Goal: Task Accomplishment & Management: Manage account settings

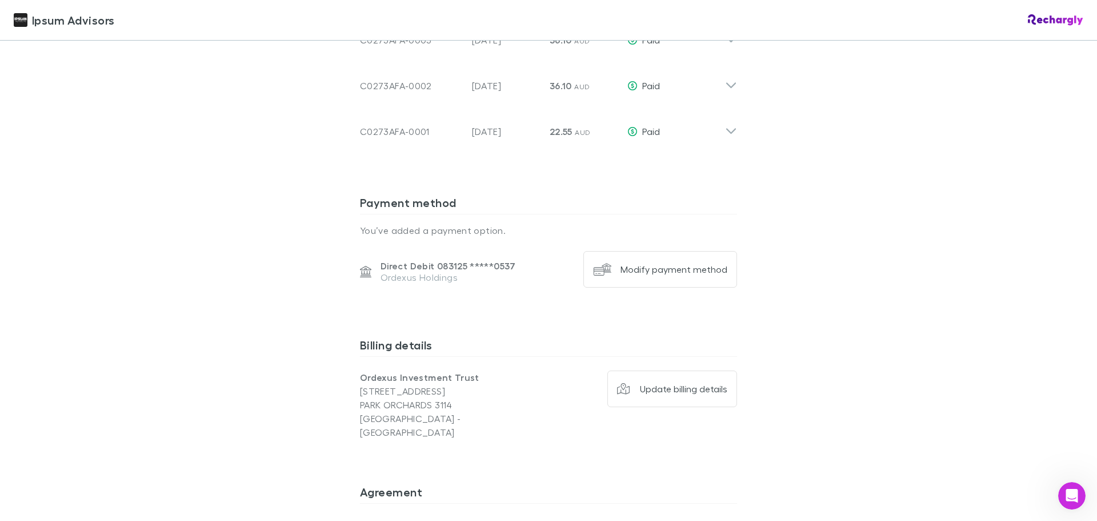
scroll to position [1258, 0]
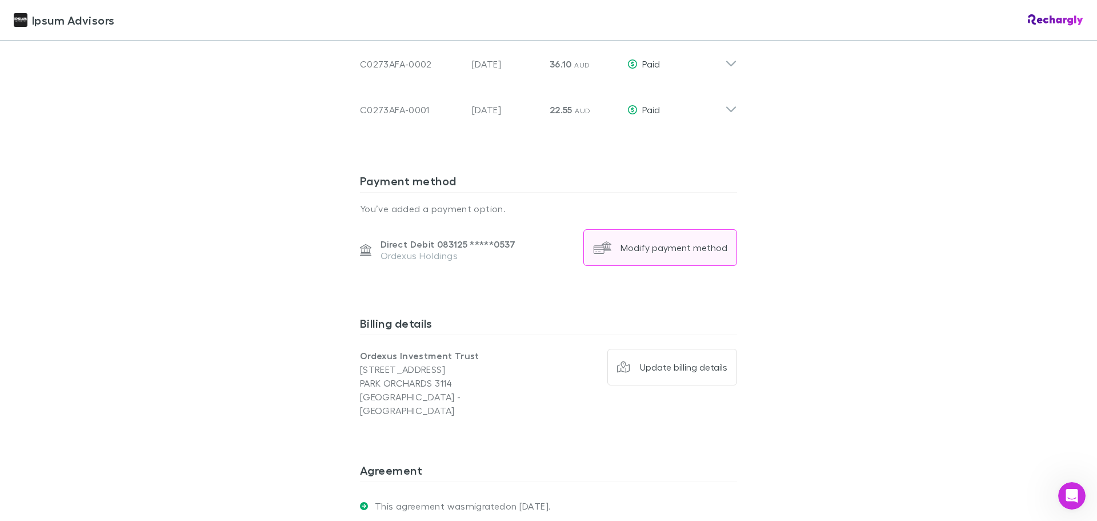
click at [688, 248] on div "Modify payment method" at bounding box center [674, 247] width 107 height 11
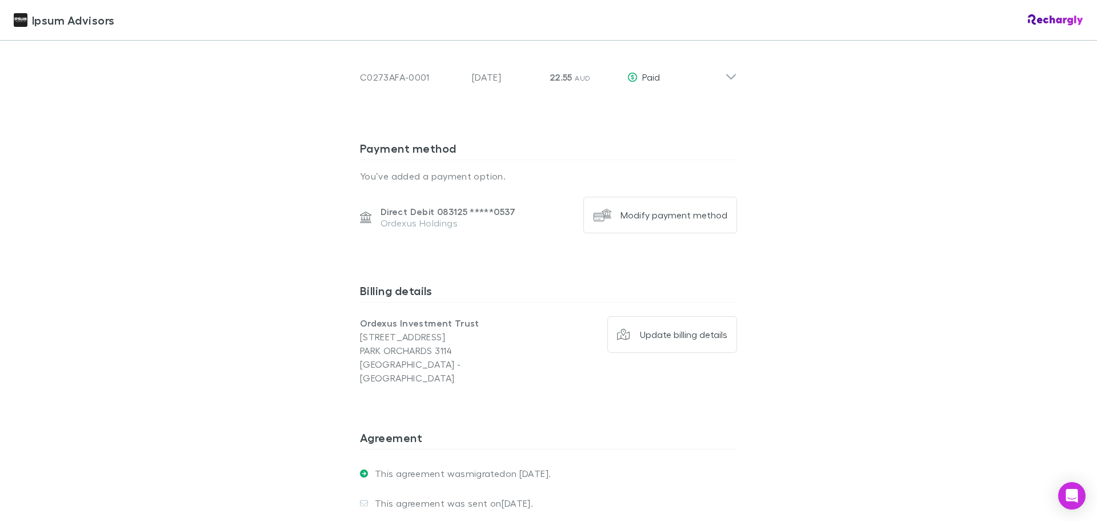
scroll to position [1315, 0]
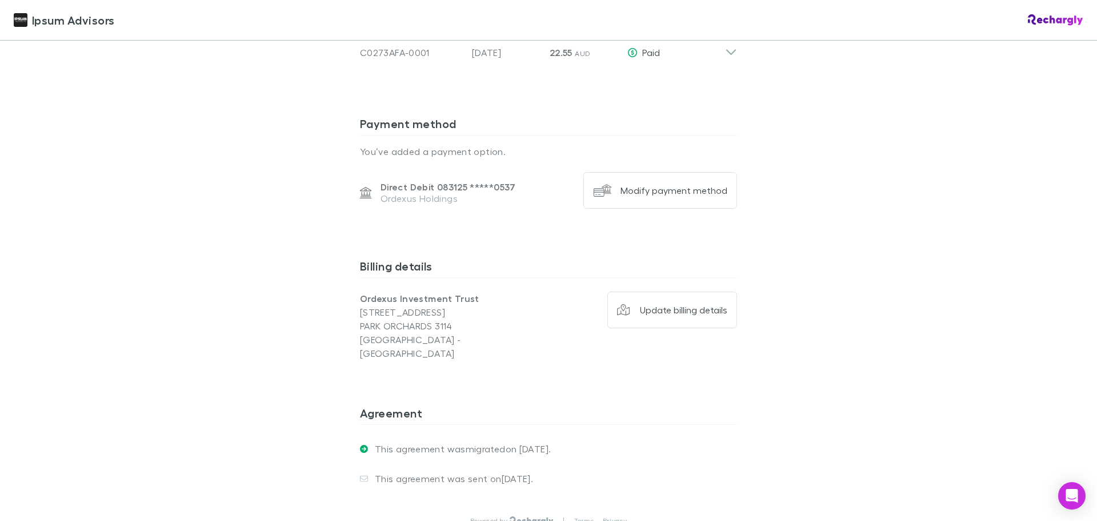
click at [904, 286] on div "Ipsum Advisors Ipsum Advisors Software subscriptions agreement Ipsum Advisors h…" at bounding box center [548, 260] width 1097 height 521
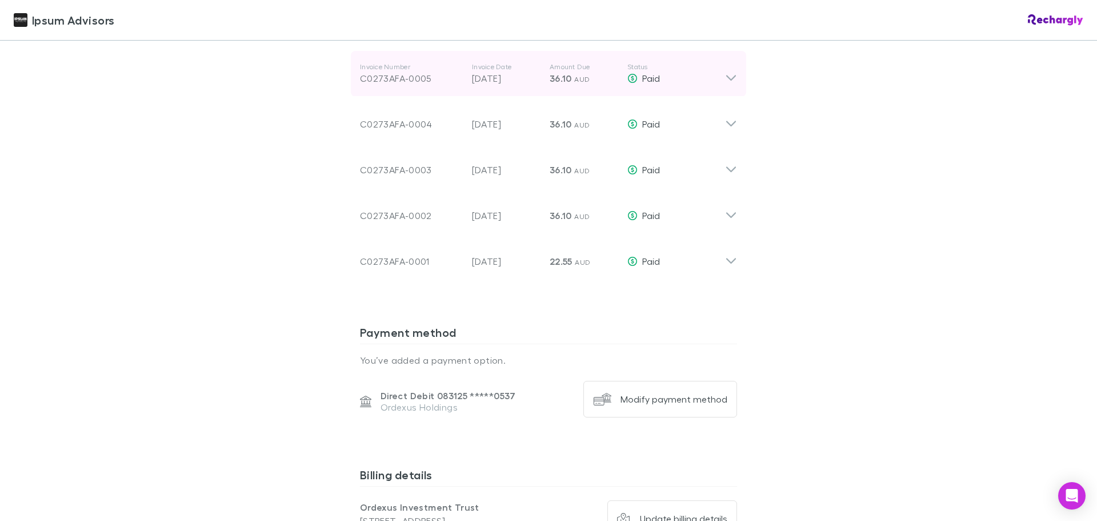
scroll to position [1397, 0]
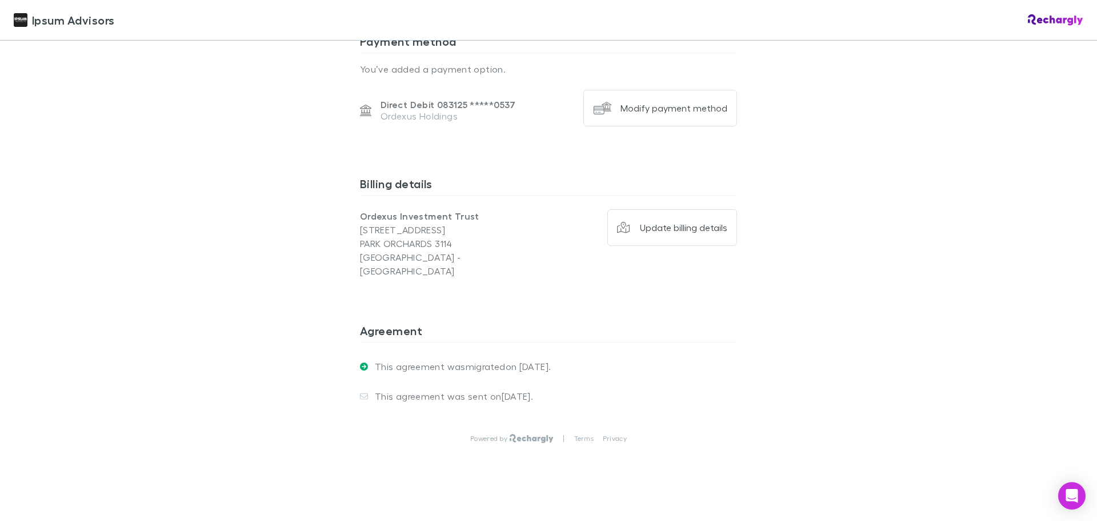
click at [875, 173] on div "Ipsum Advisors Ipsum Advisors Software subscriptions agreement Ipsum Advisors h…" at bounding box center [548, 260] width 1097 height 521
click at [892, 326] on div "Ipsum Advisors Ipsum Advisors Software subscriptions agreement Ipsum Advisors h…" at bounding box center [548, 260] width 1097 height 521
